Goal: Transaction & Acquisition: Purchase product/service

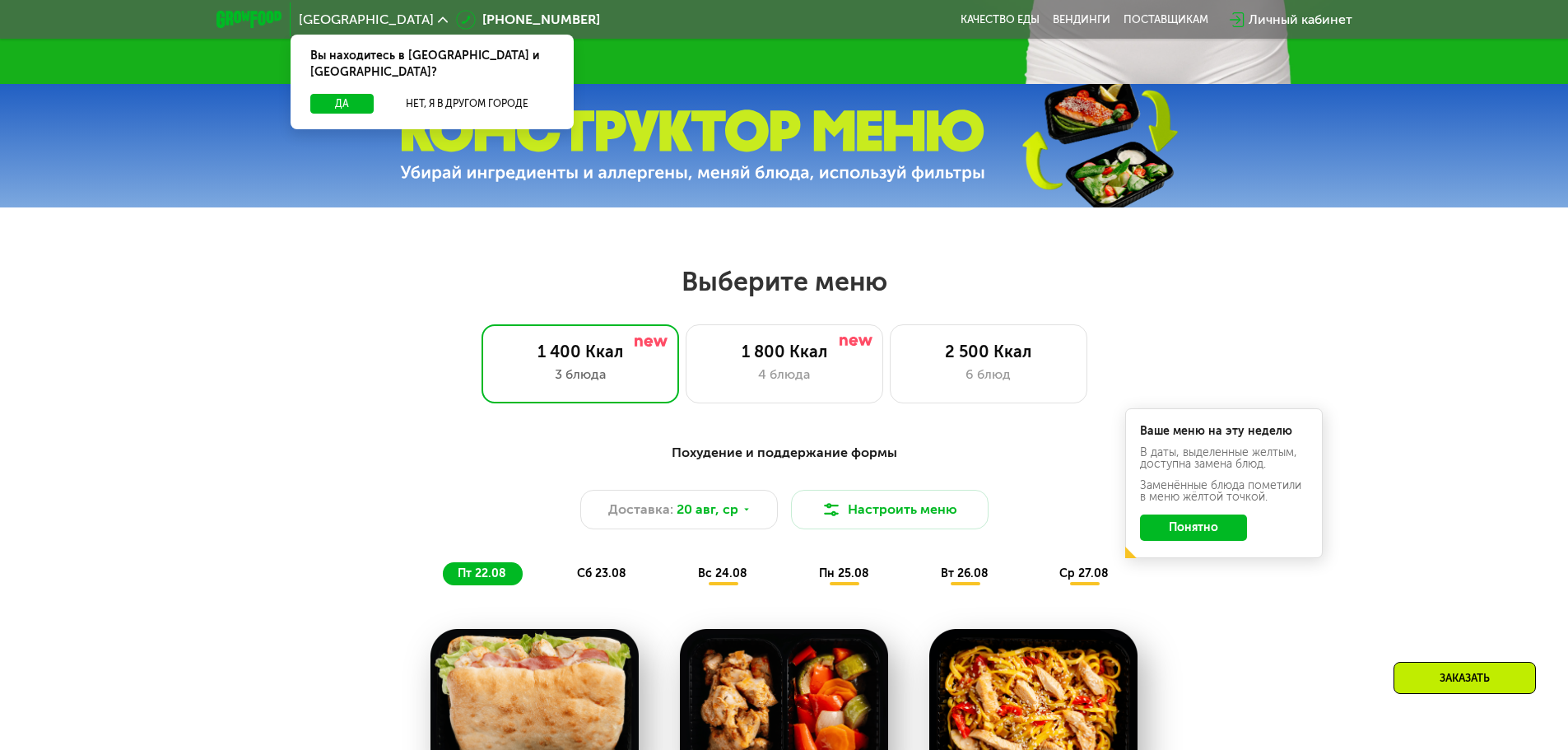
scroll to position [658, 0]
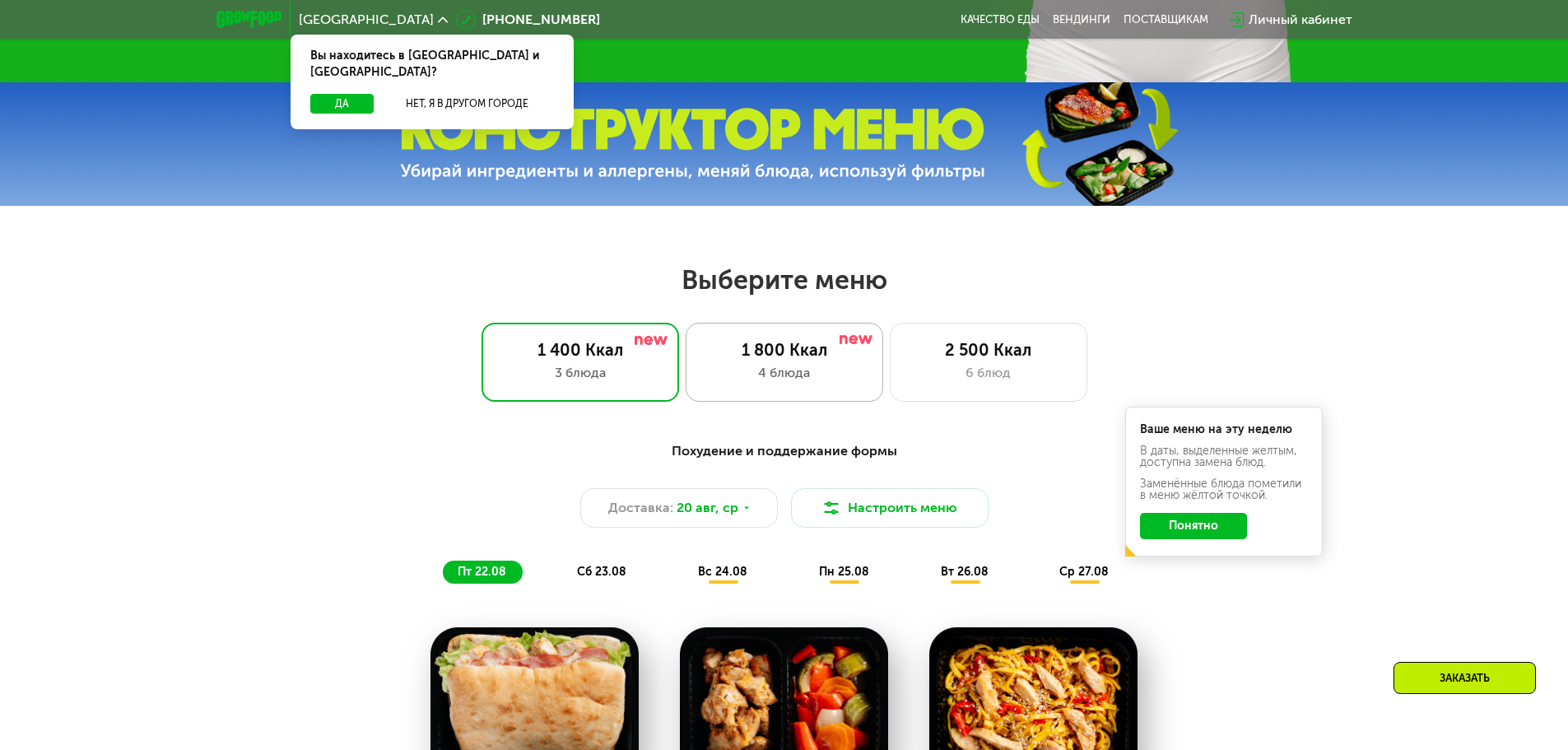
click at [780, 360] on div "1 800 Ккал" at bounding box center [784, 350] width 163 height 20
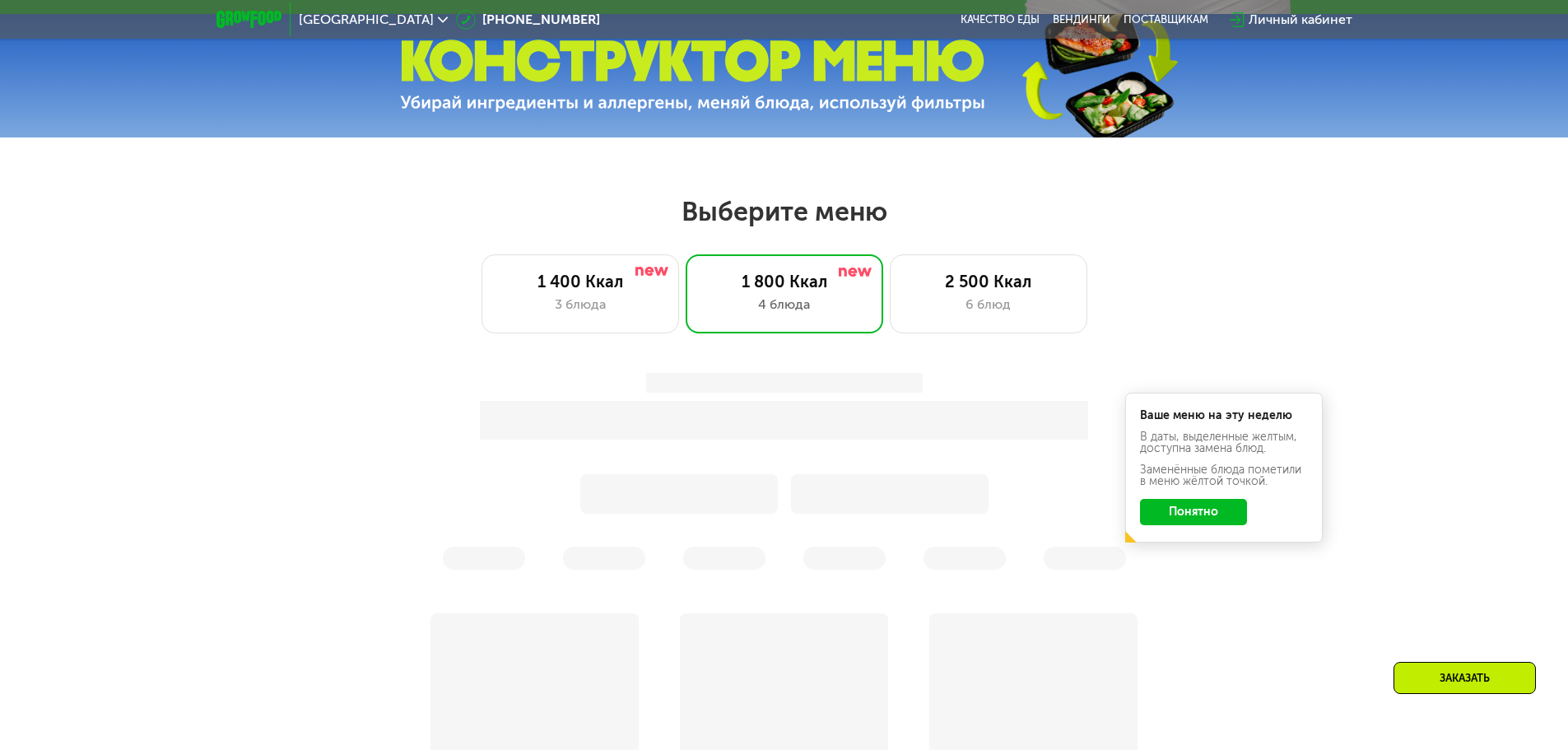
scroll to position [741, 0]
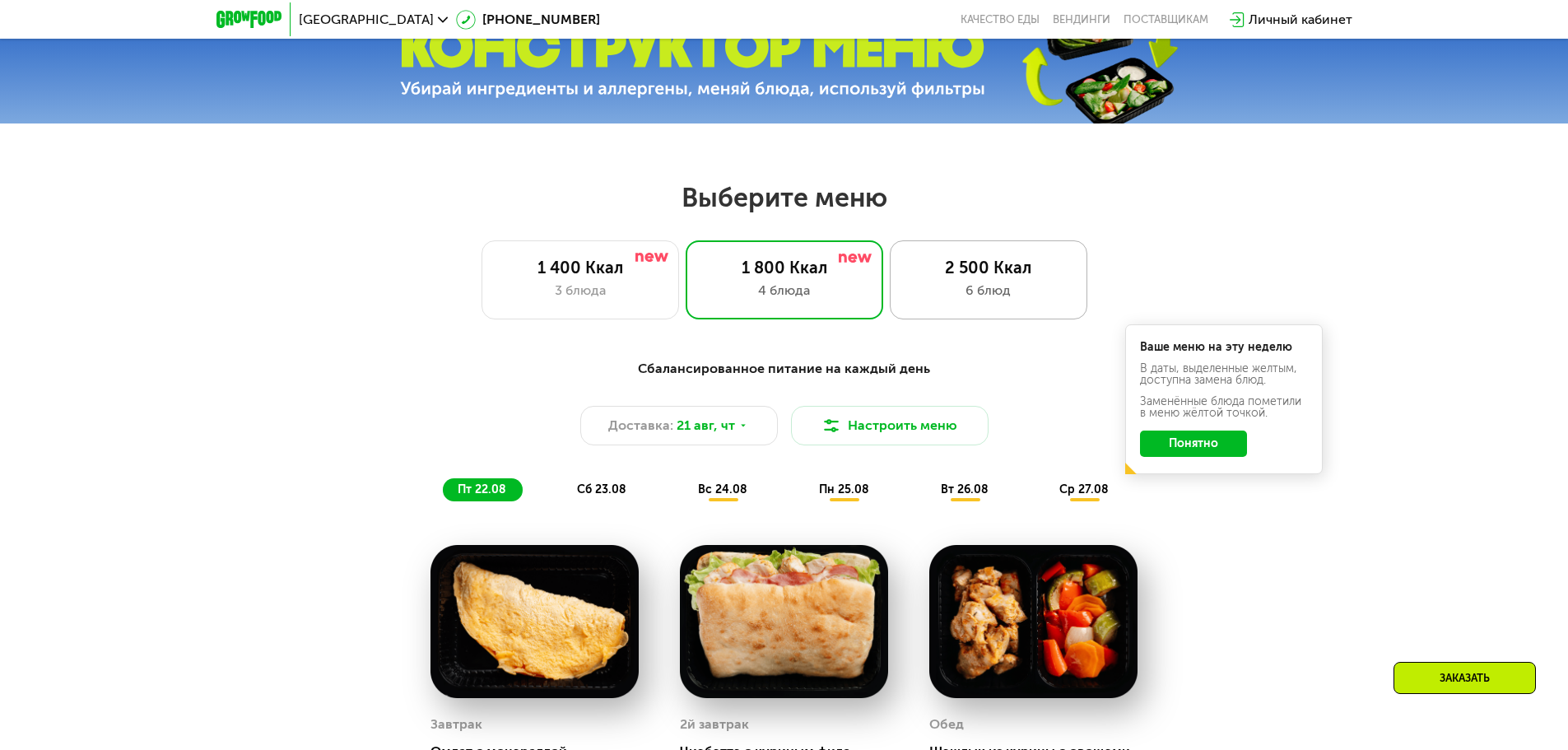
click at [972, 287] on div "6 блюд" at bounding box center [987, 290] width 163 height 20
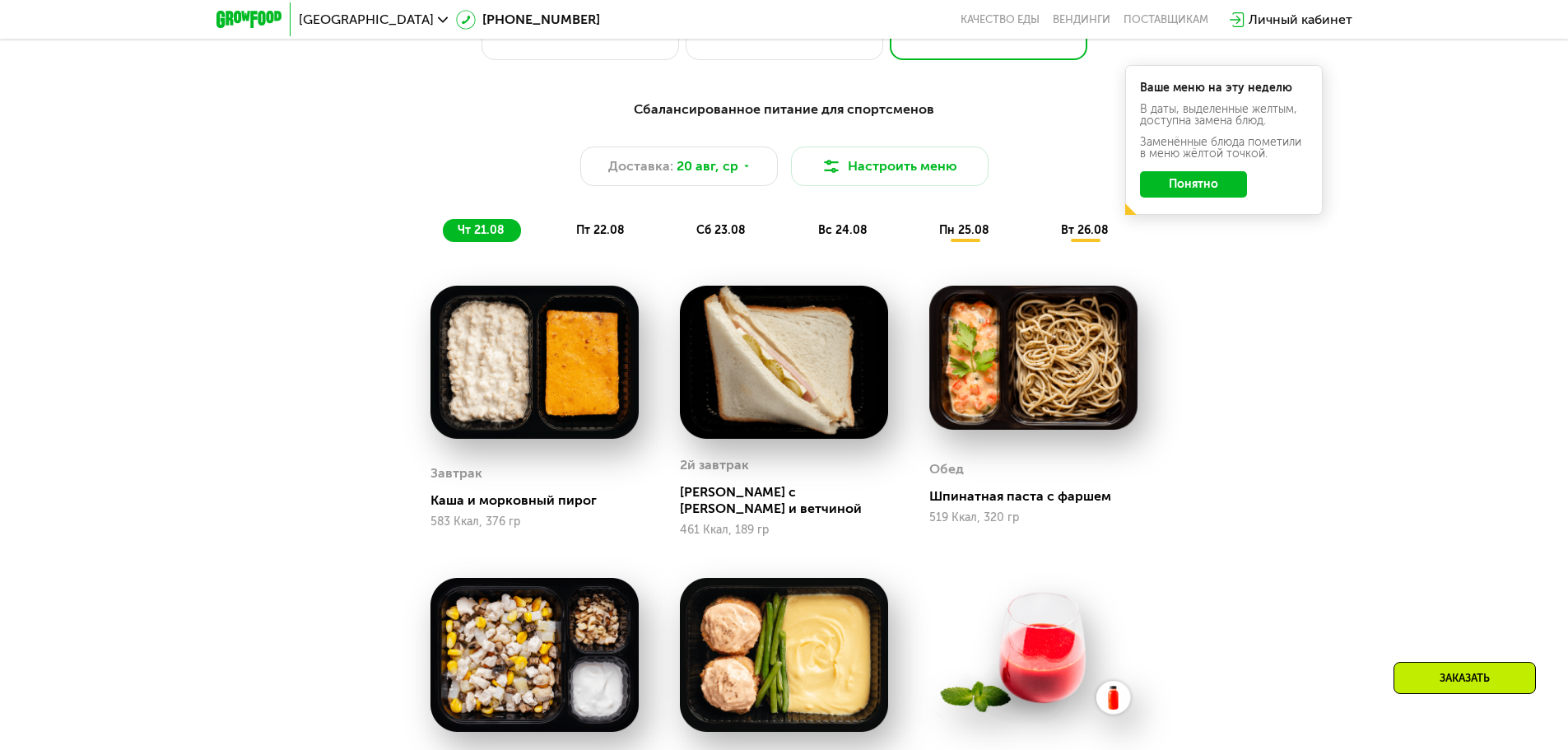
scroll to position [987, 0]
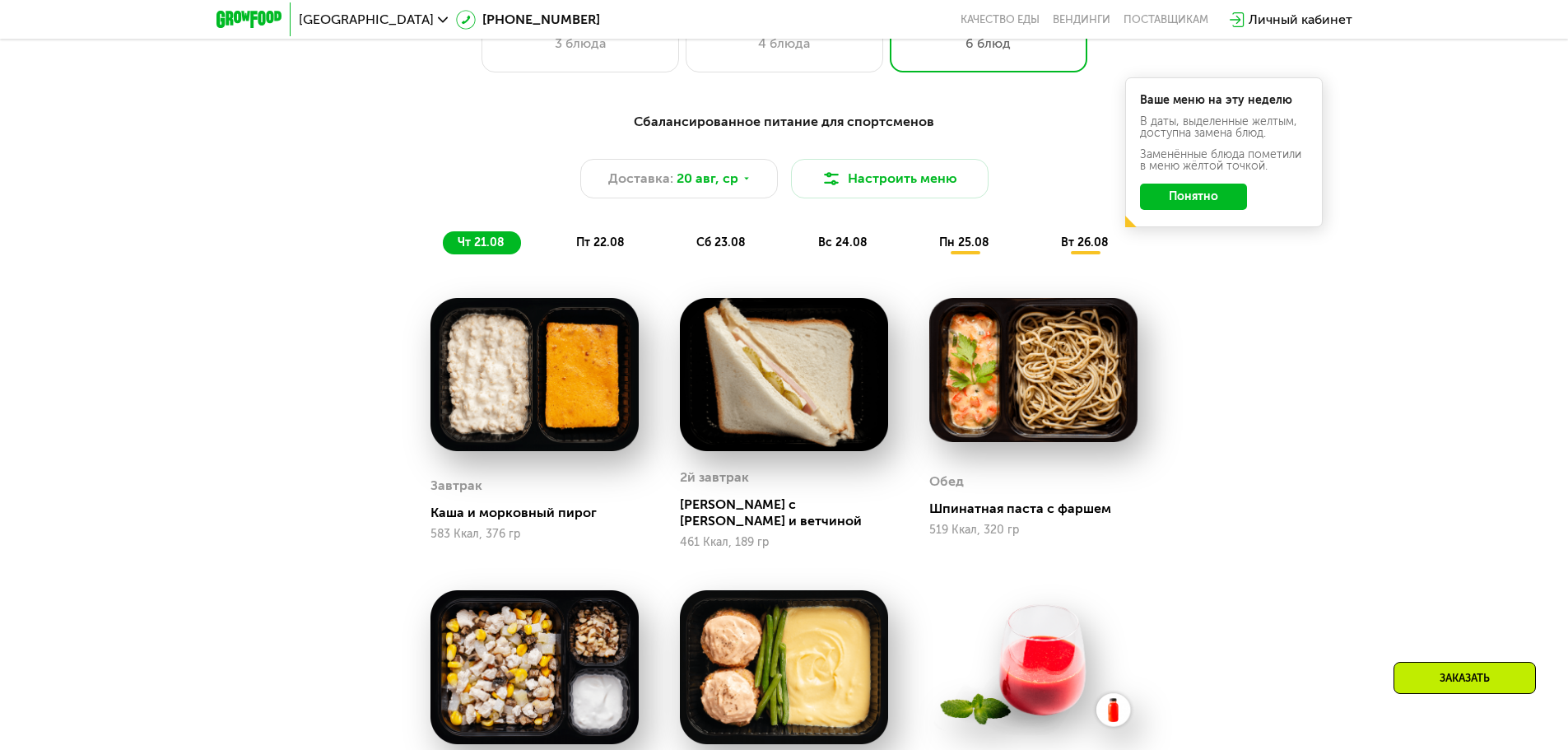
click at [947, 248] on span "пн 25.08" at bounding box center [964, 242] width 50 height 14
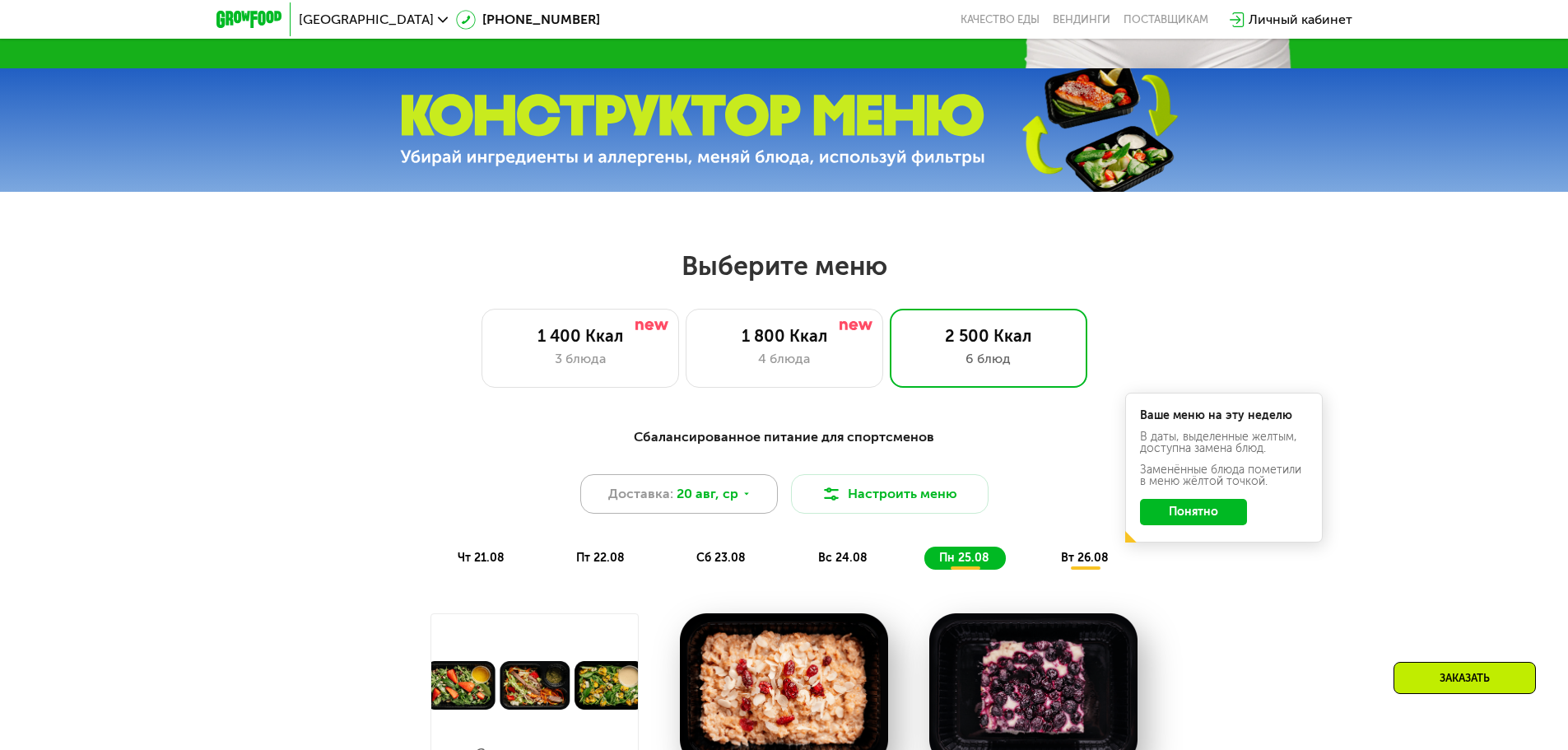
scroll to position [658, 0]
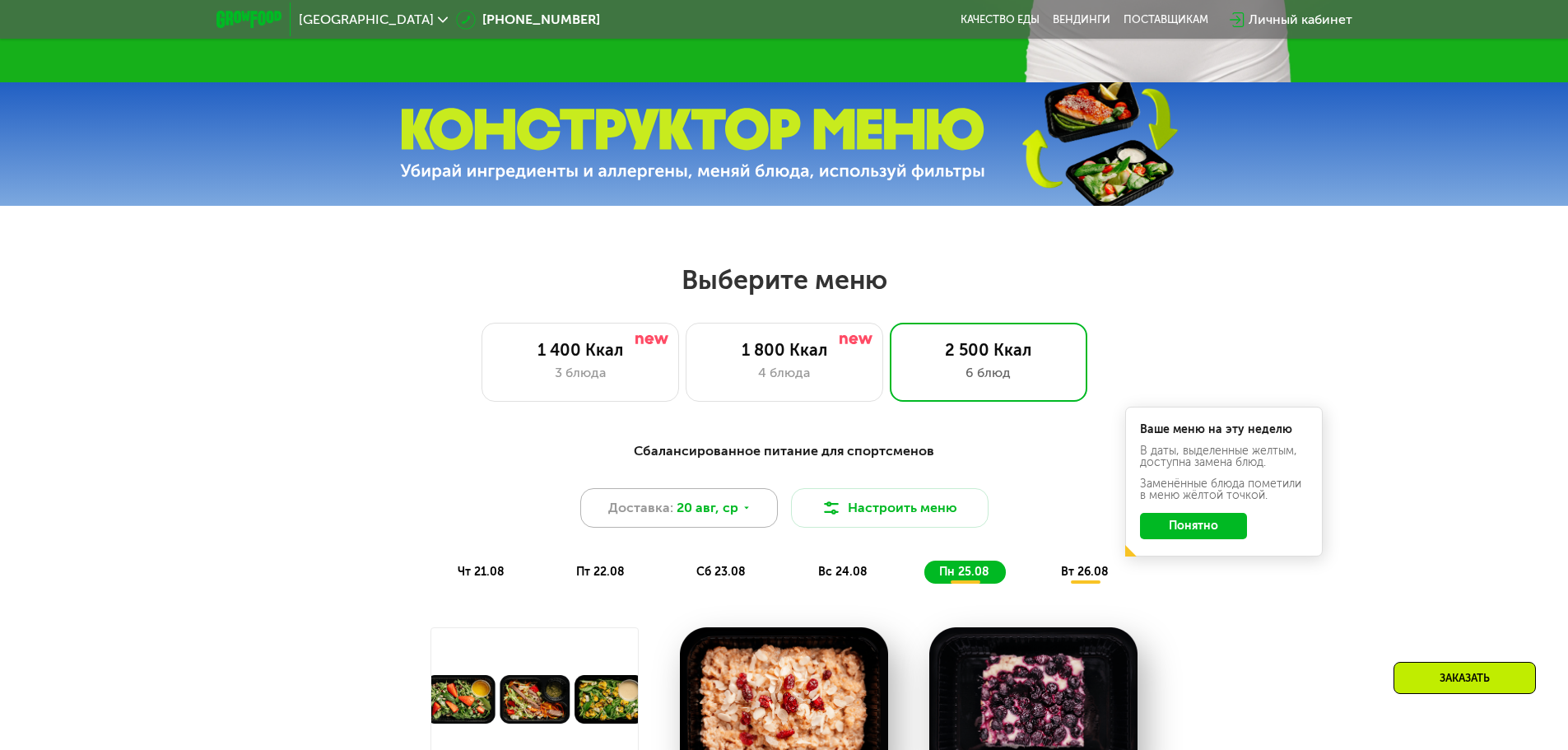
click at [659, 518] on span "Доставка:" at bounding box center [640, 508] width 65 height 20
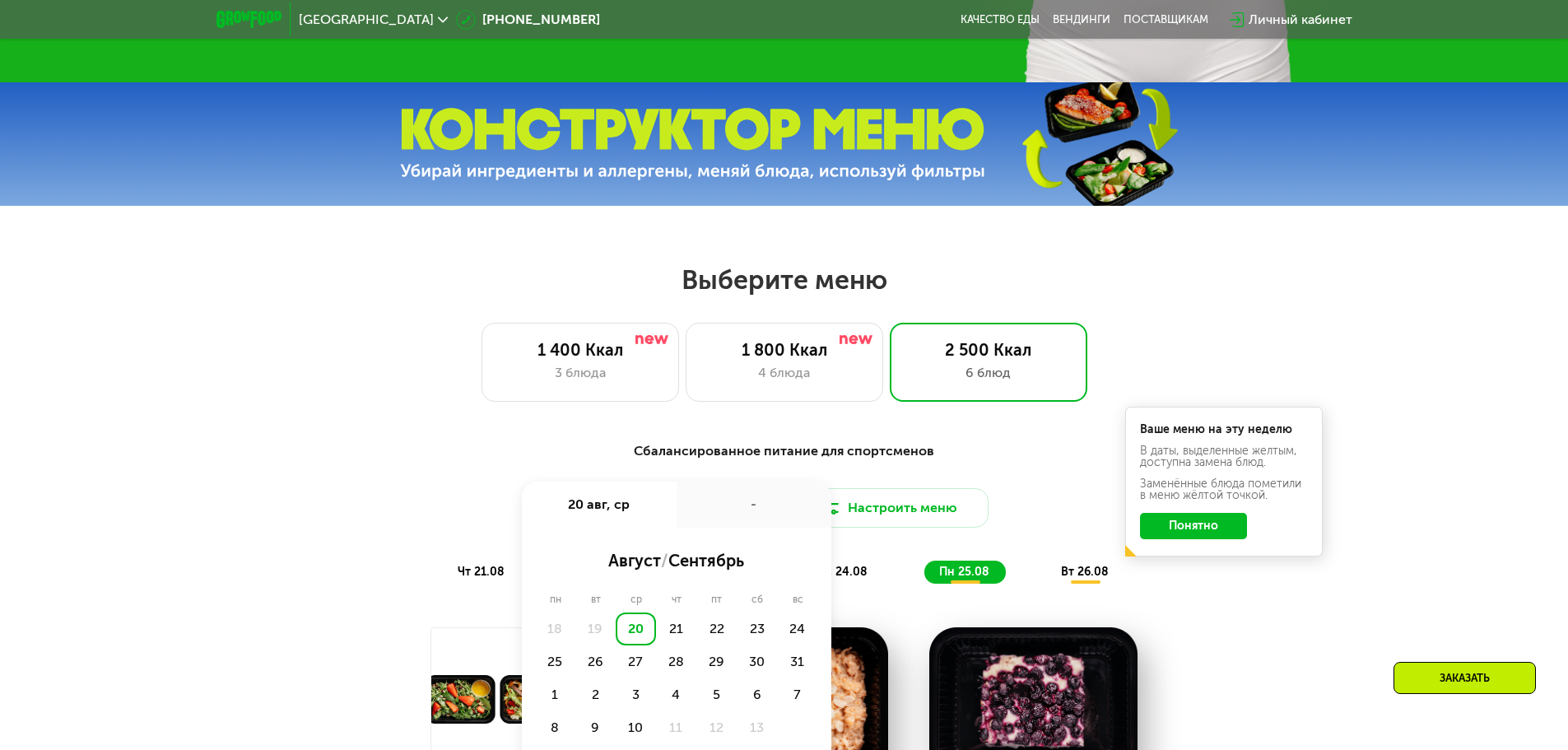
click at [404, 508] on div "Доставка: [DATE] авг, ср - август / сентябрь пн вт ср чт пт сб вс 18 19 20 21 2…" at bounding box center [784, 508] width 975 height 40
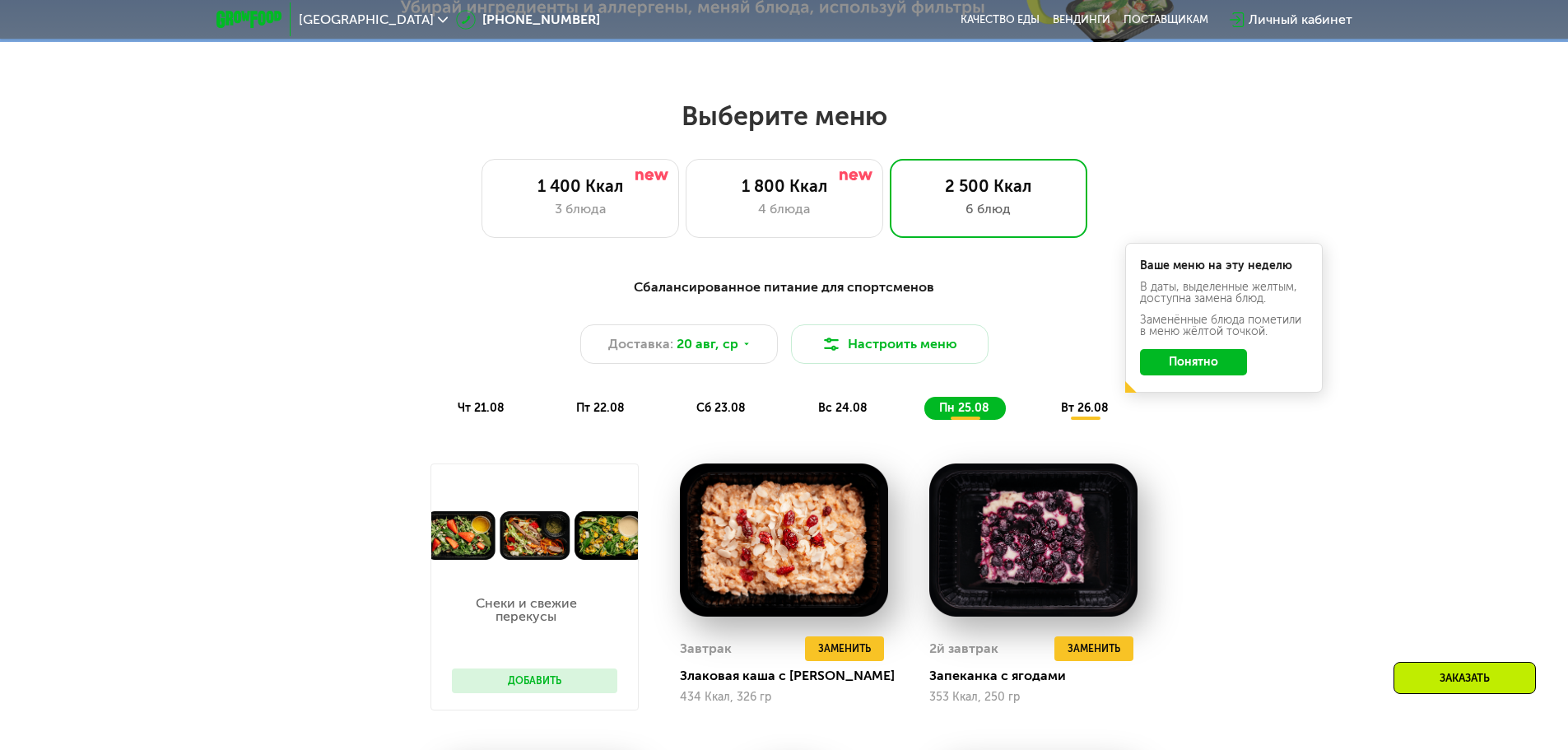
scroll to position [823, 0]
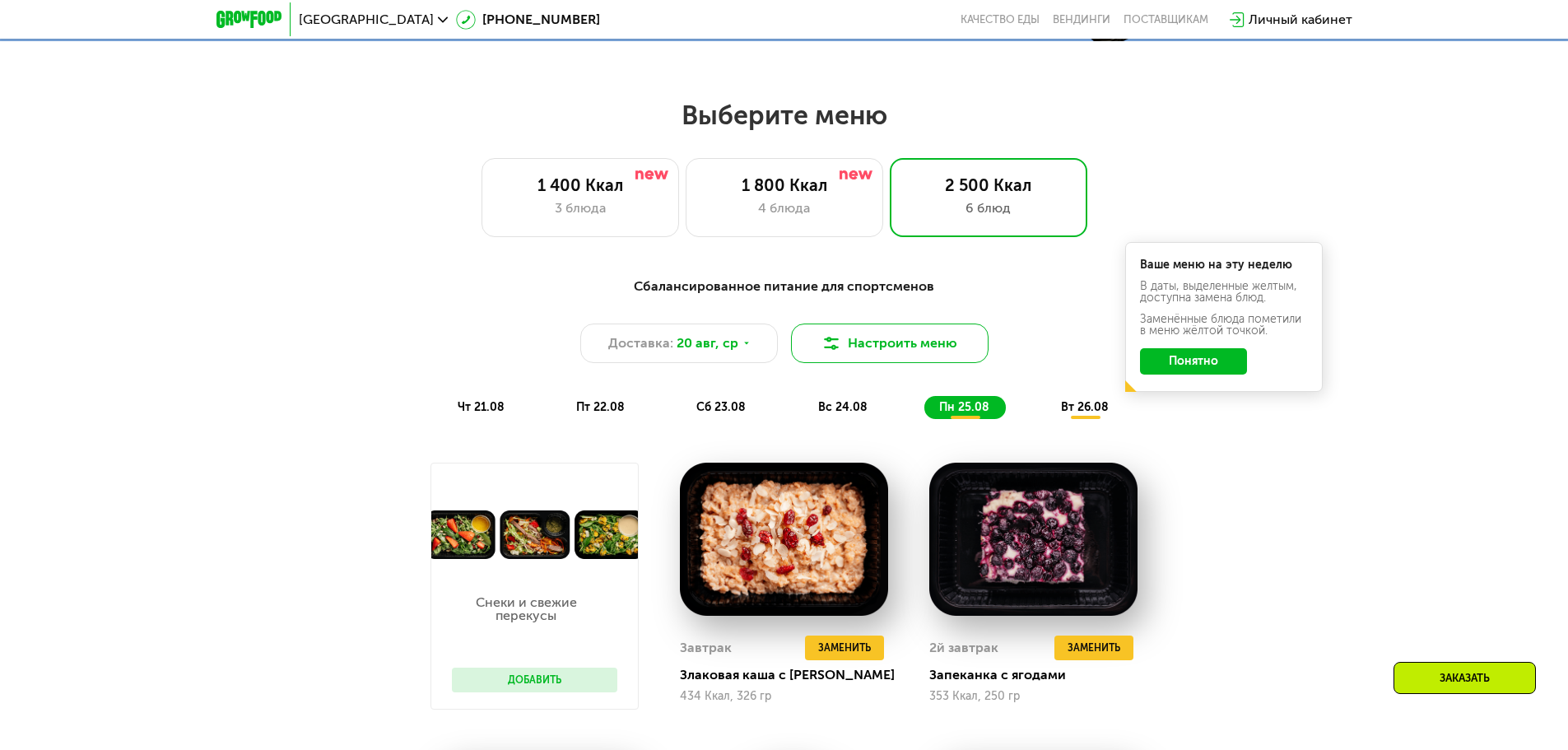
click at [875, 351] on button "Настроить меню" at bounding box center [890, 343] width 197 height 40
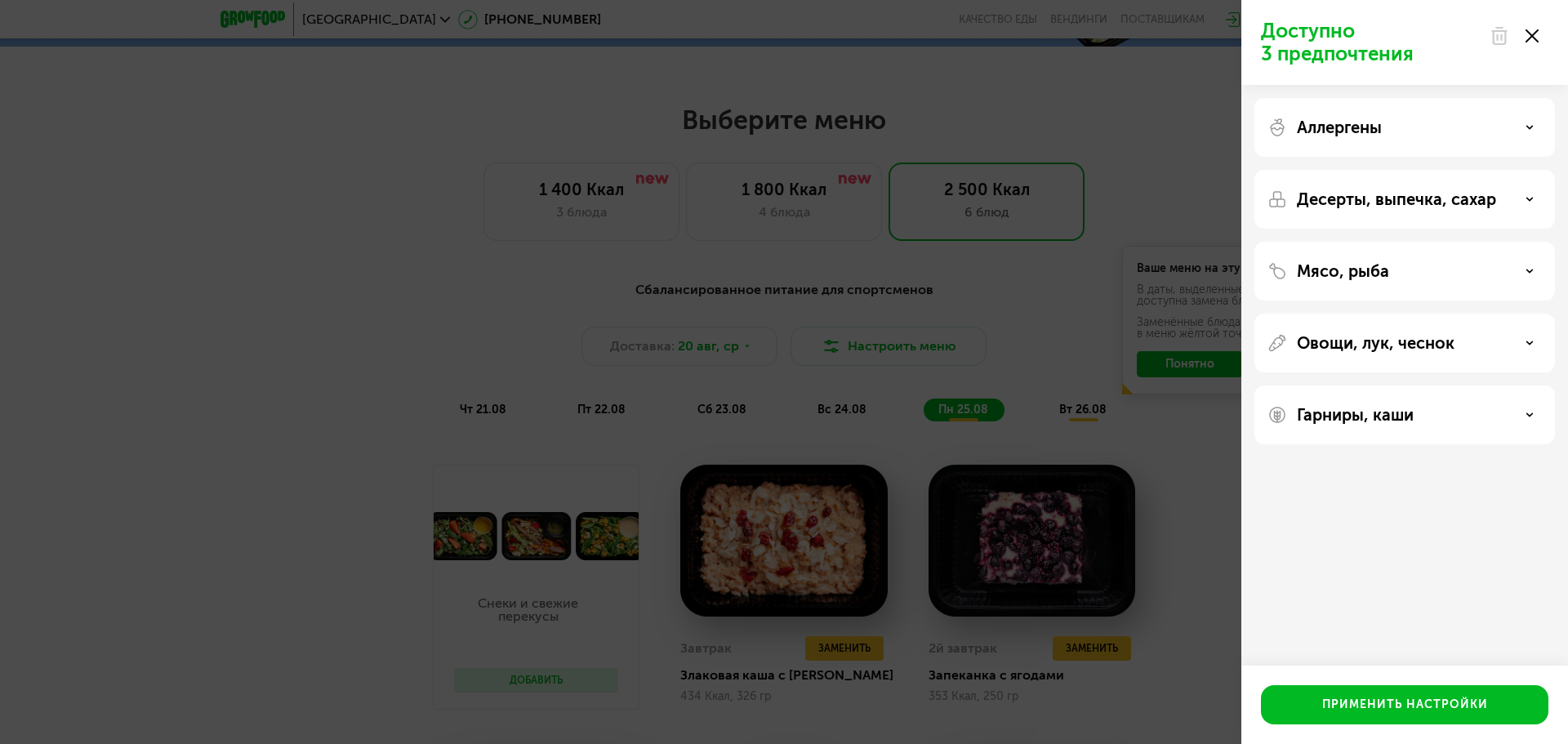
click at [1441, 134] on div "Аллергены" at bounding box center [1405, 128] width 274 height 20
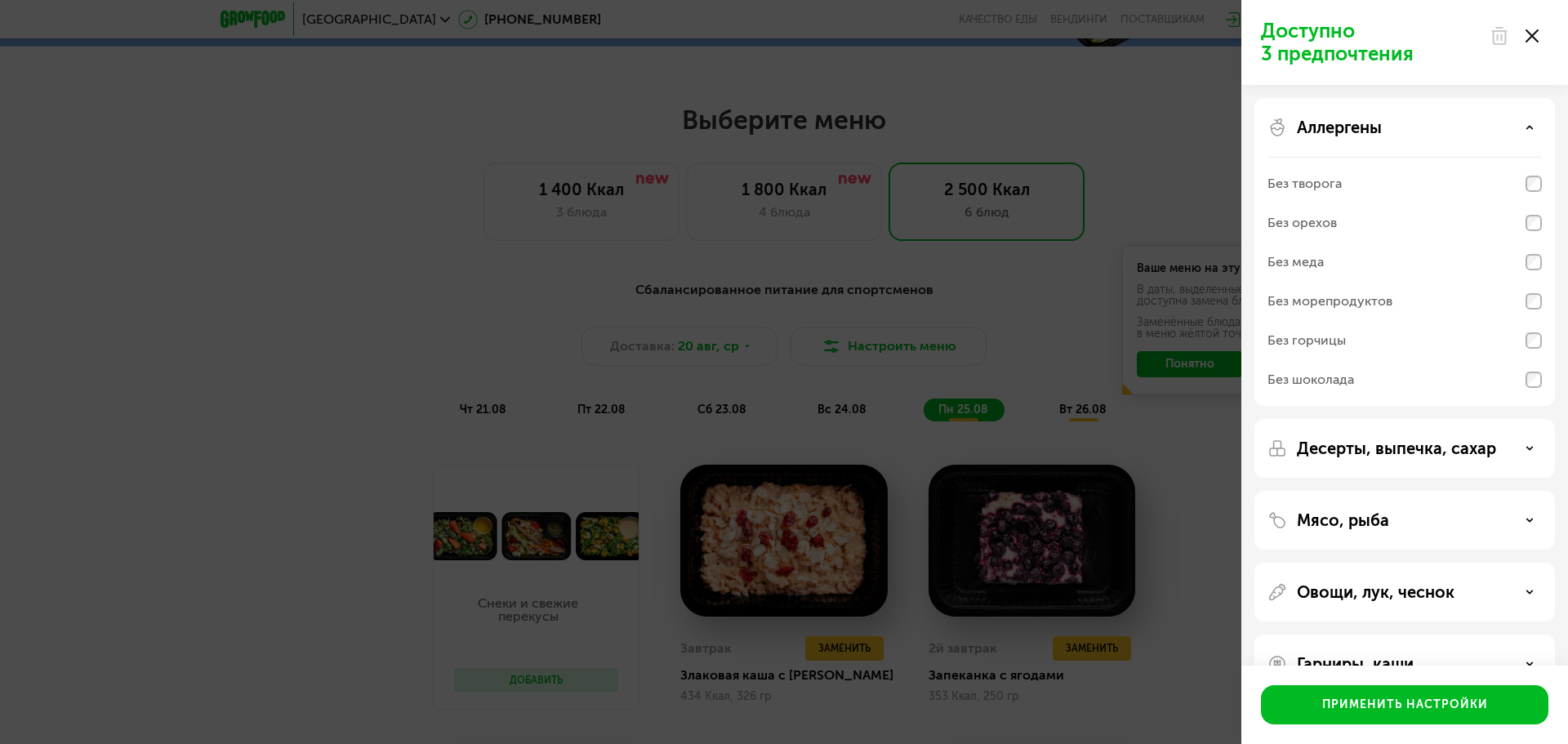
click at [1441, 134] on div "Аллергены" at bounding box center [1405, 128] width 274 height 20
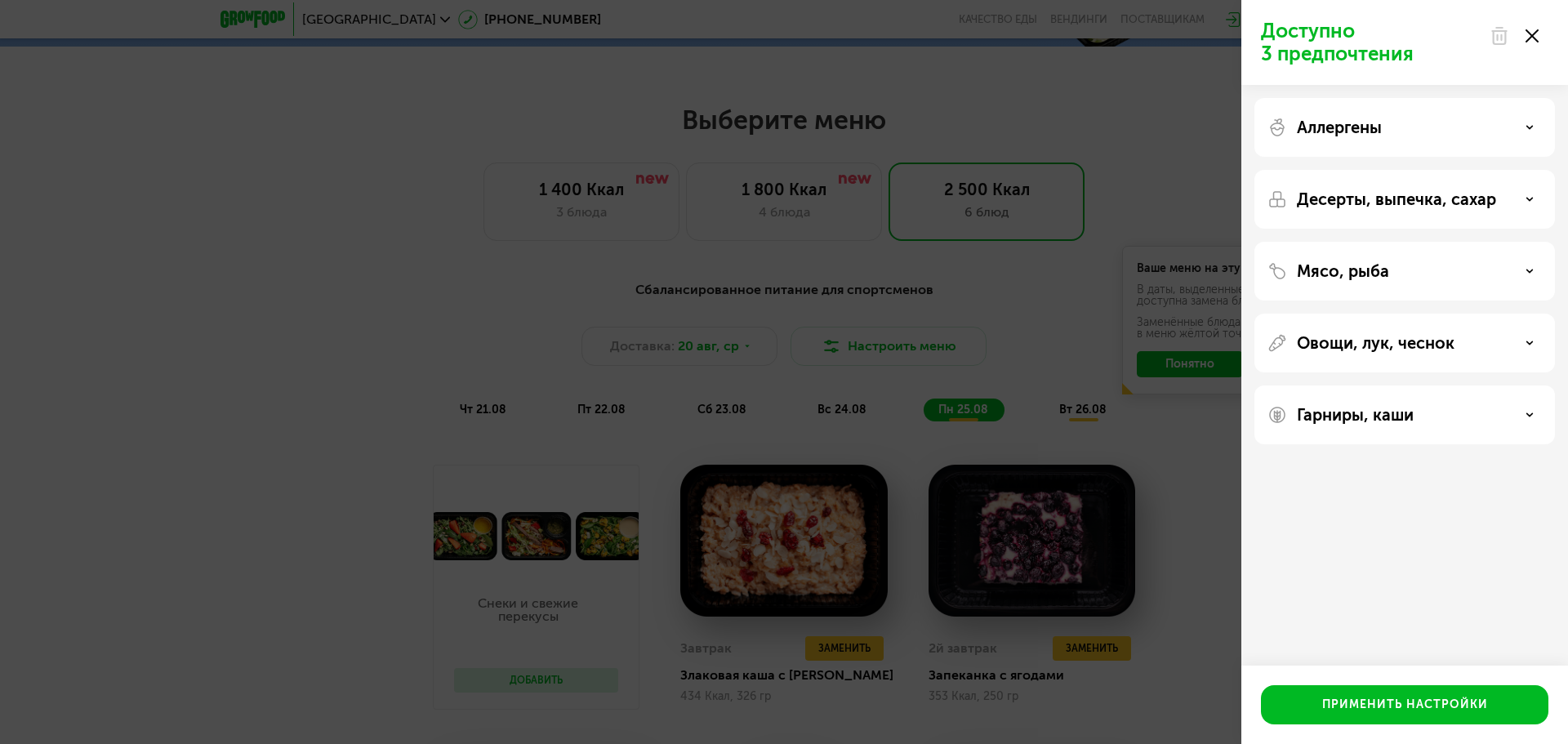
click at [261, 364] on div "Доступно 3 предпочтения Аллергены Десерты, выпечка, сахар Мясо, рыба Овощи, лук…" at bounding box center [784, 372] width 1568 height 744
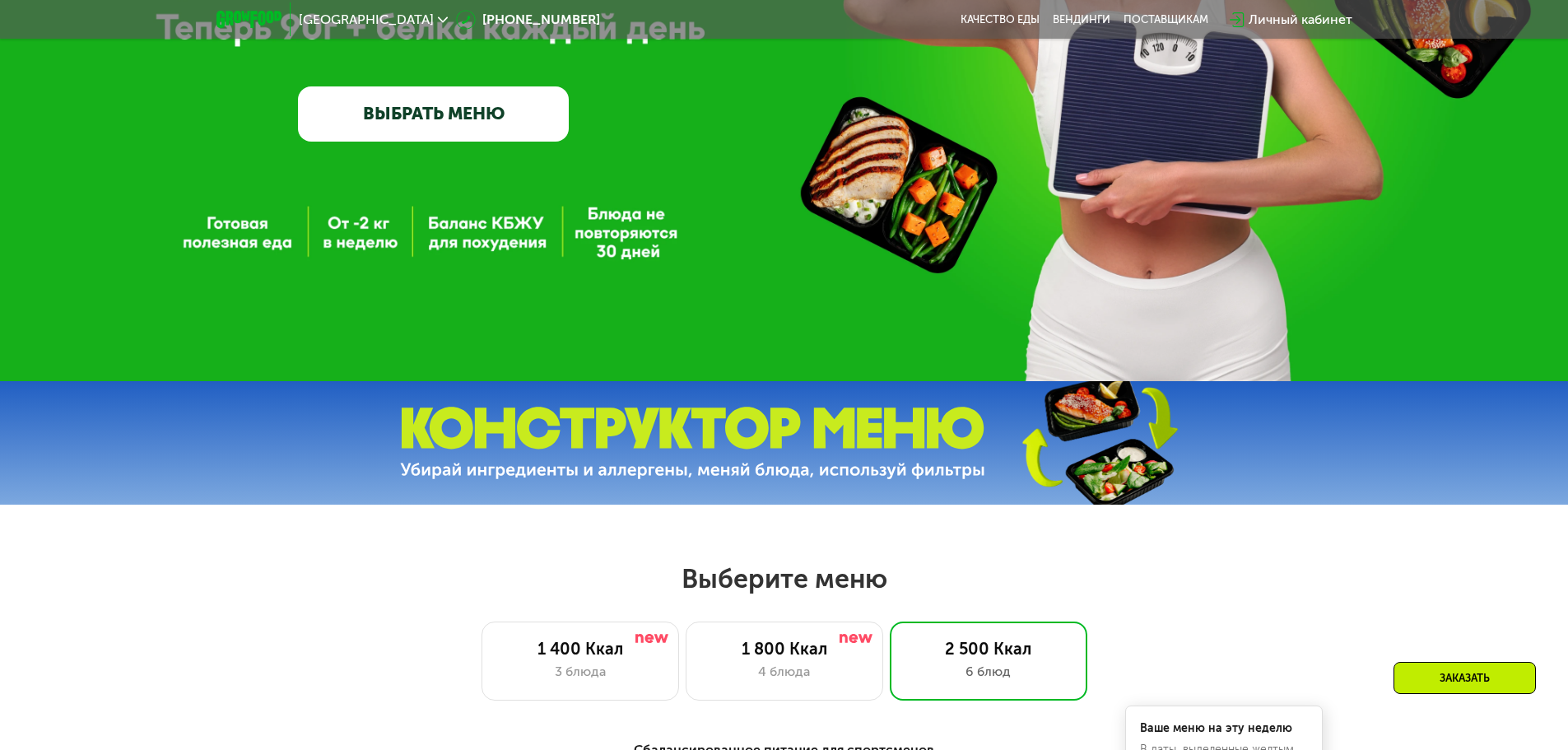
scroll to position [247, 0]
